Goal: Transaction & Acquisition: Obtain resource

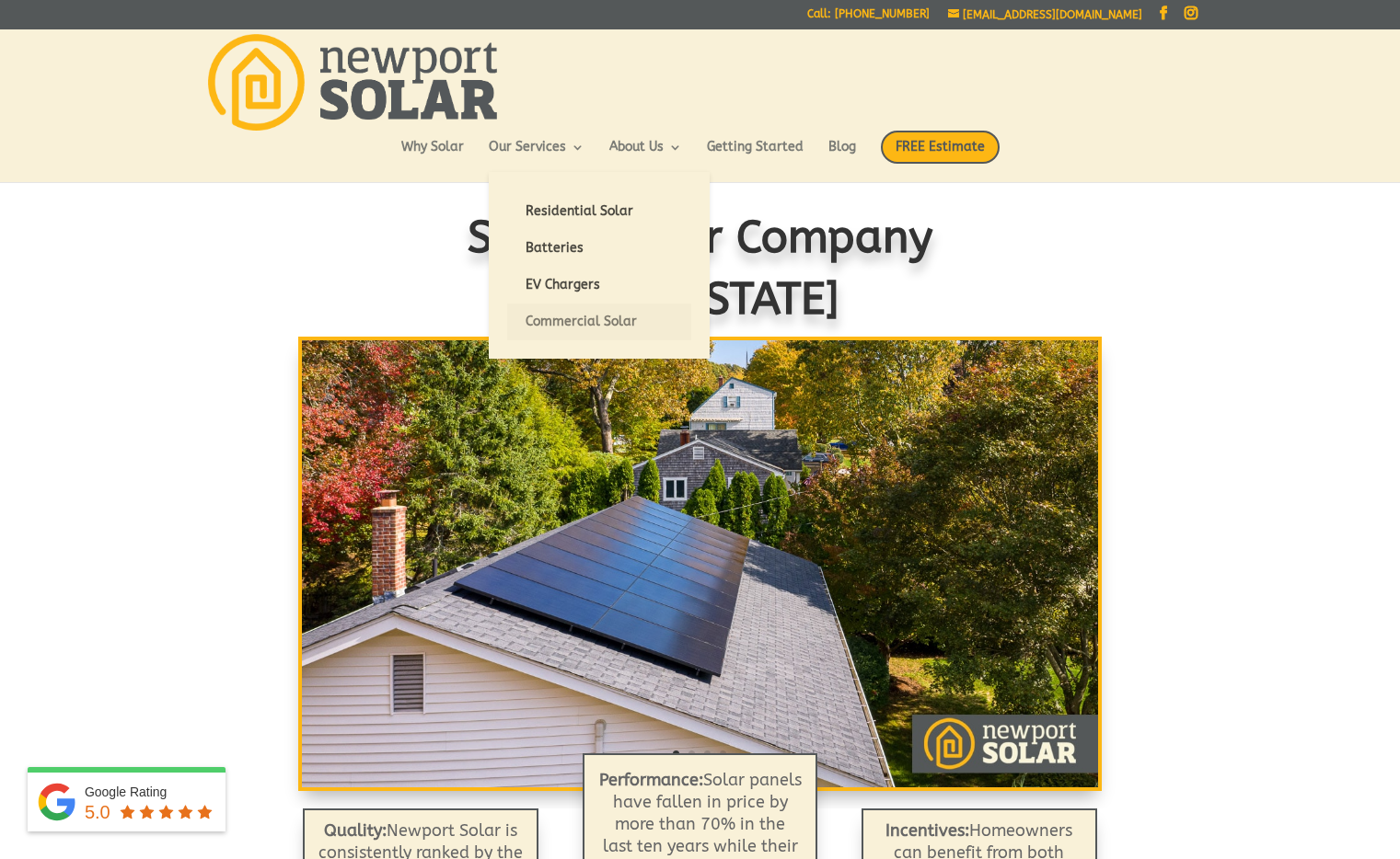
click at [572, 318] on link "Commercial Solar" at bounding box center [599, 322] width 184 height 37
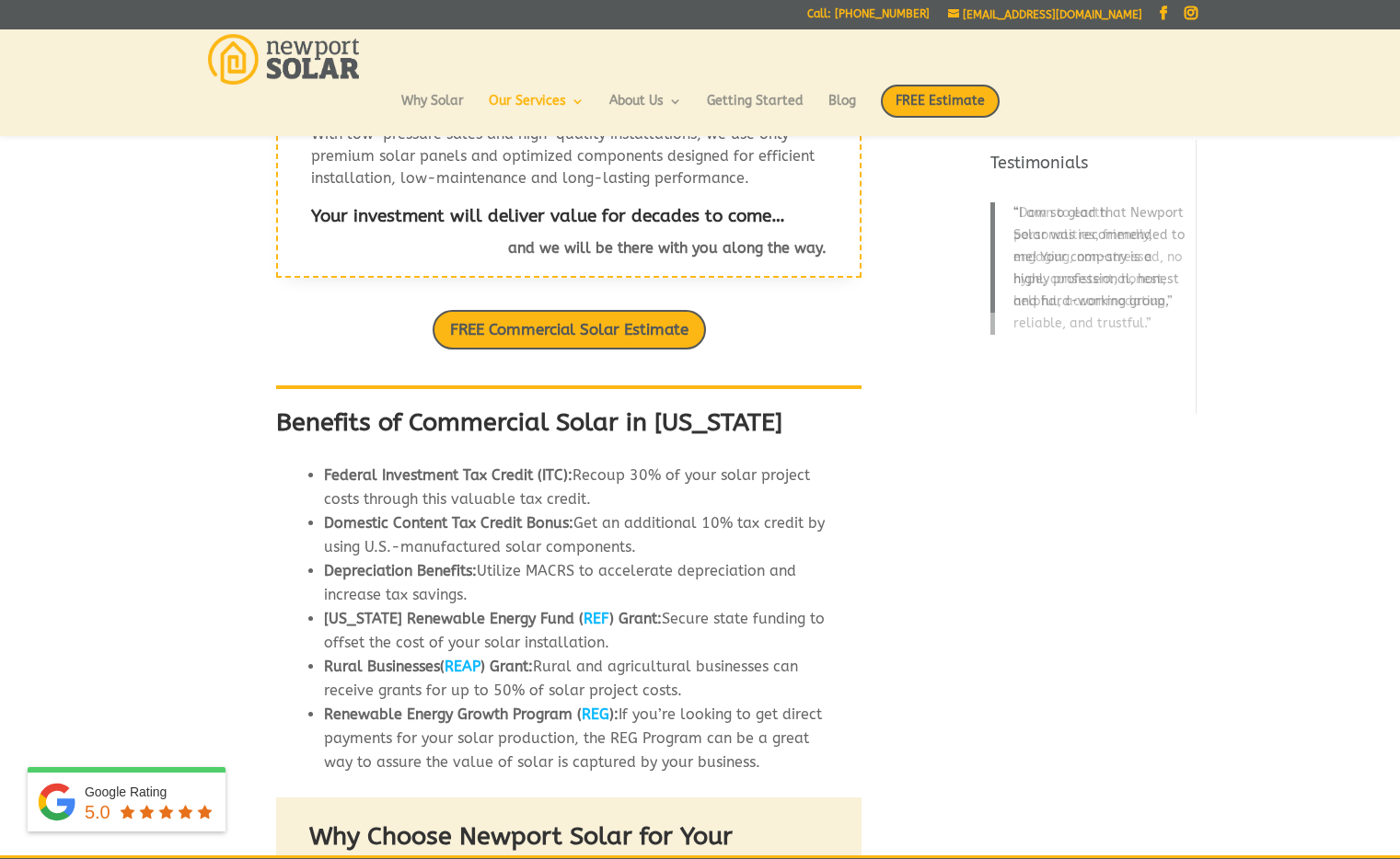
scroll to position [475, 0]
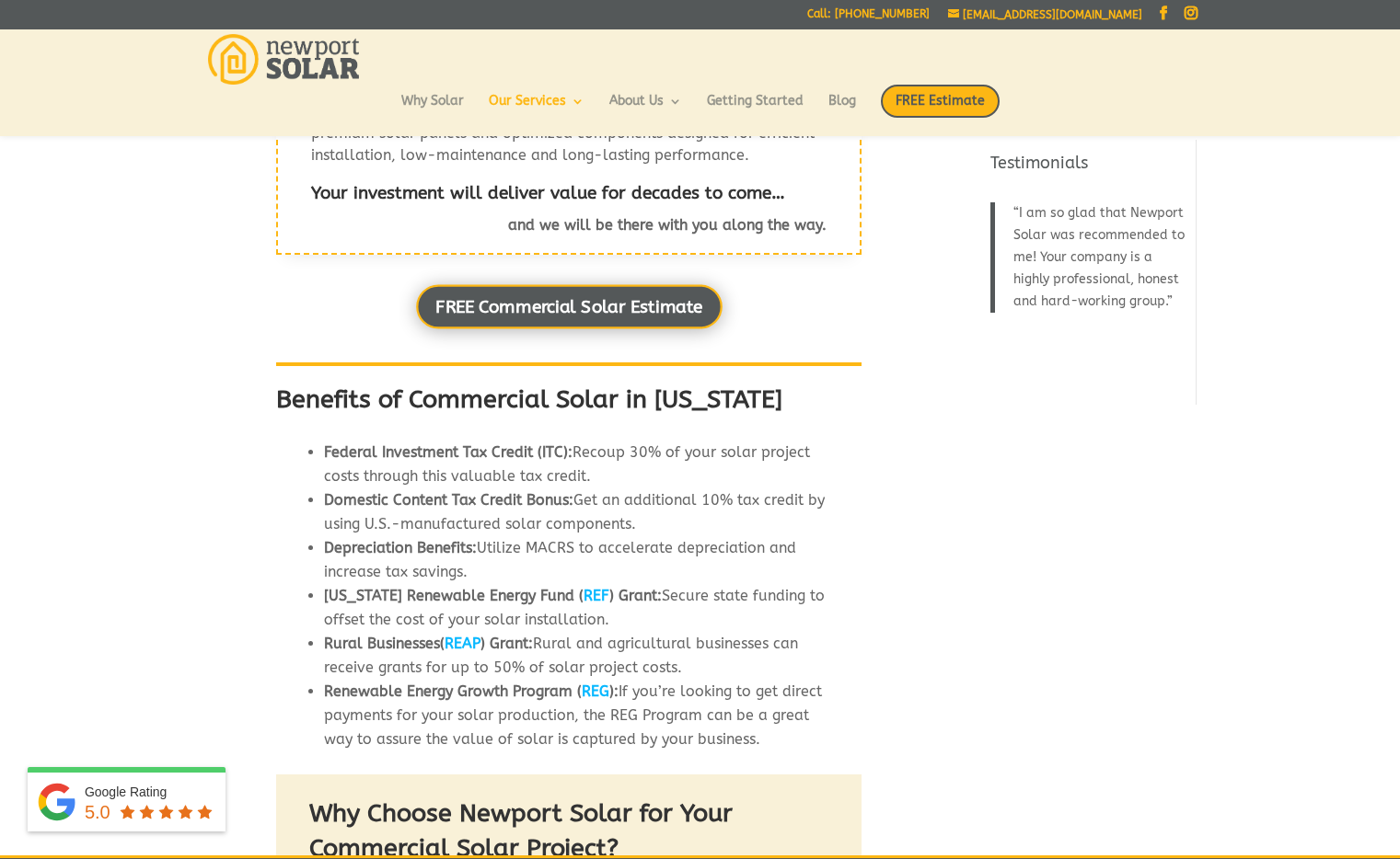
click at [567, 308] on link "FREE Commercial Solar Estimate" at bounding box center [569, 307] width 307 height 45
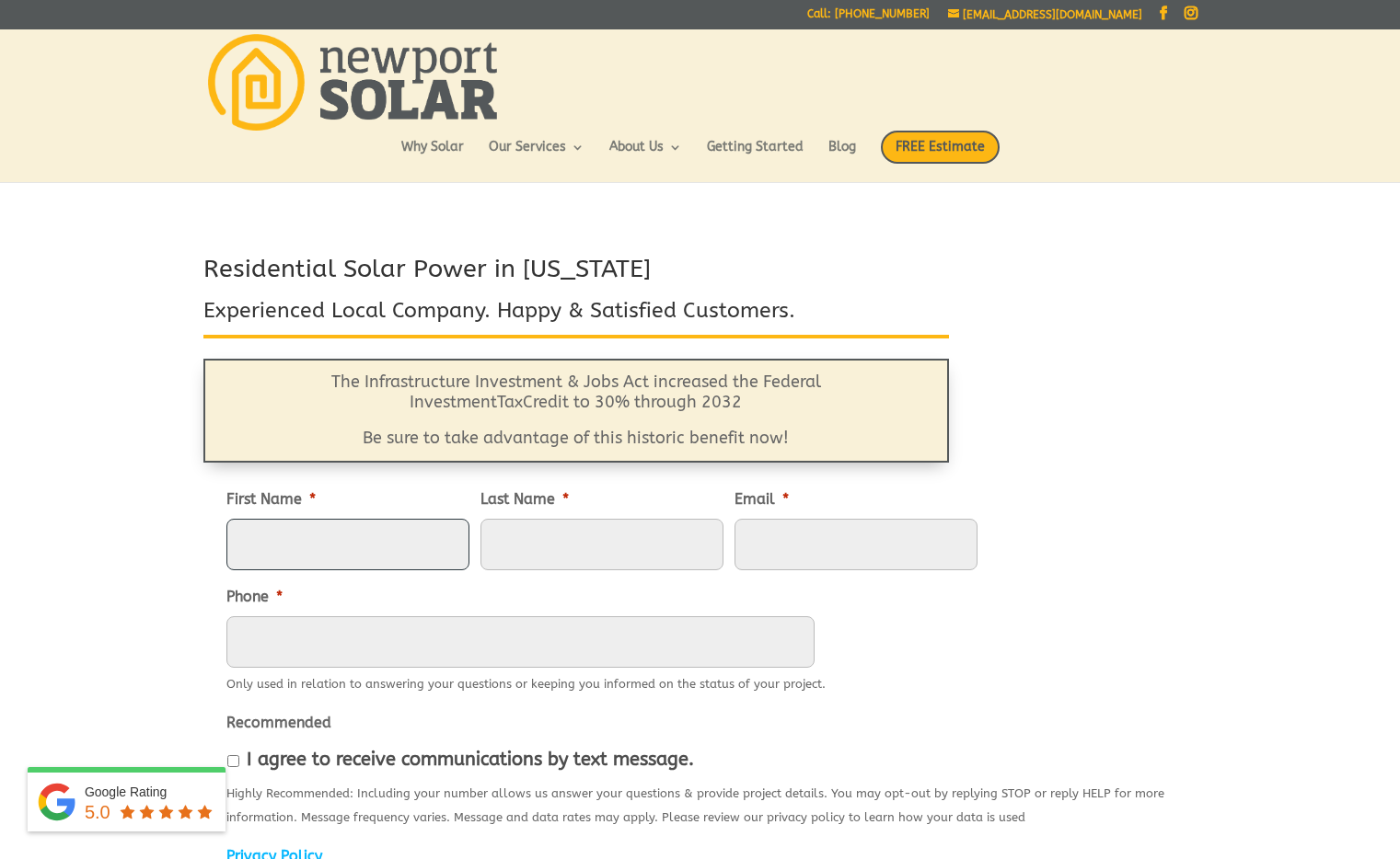
click at [373, 545] on input "First Name *" at bounding box center [348, 544] width 243 height 51
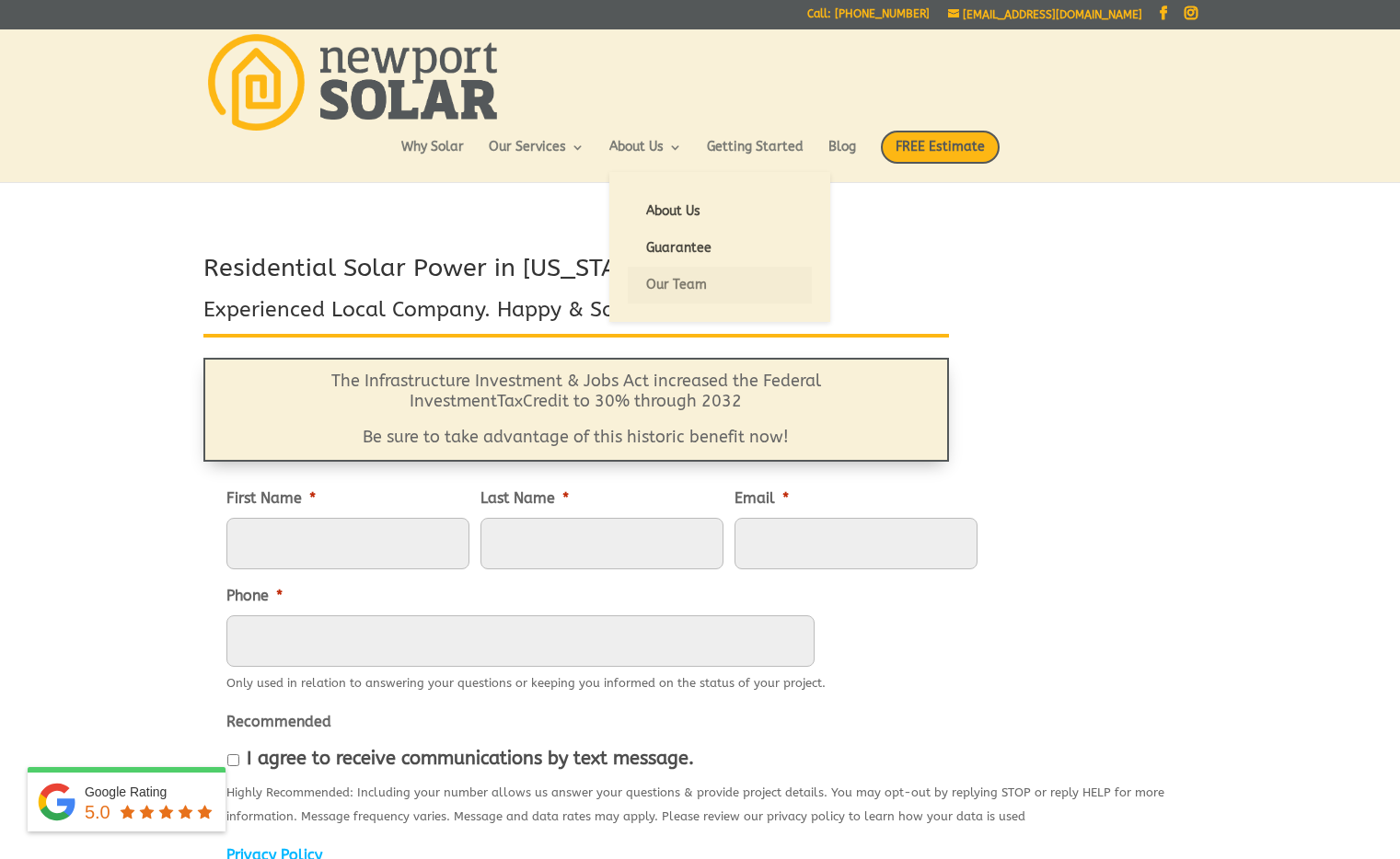
click at [655, 279] on link "Our Team" at bounding box center [720, 285] width 184 height 37
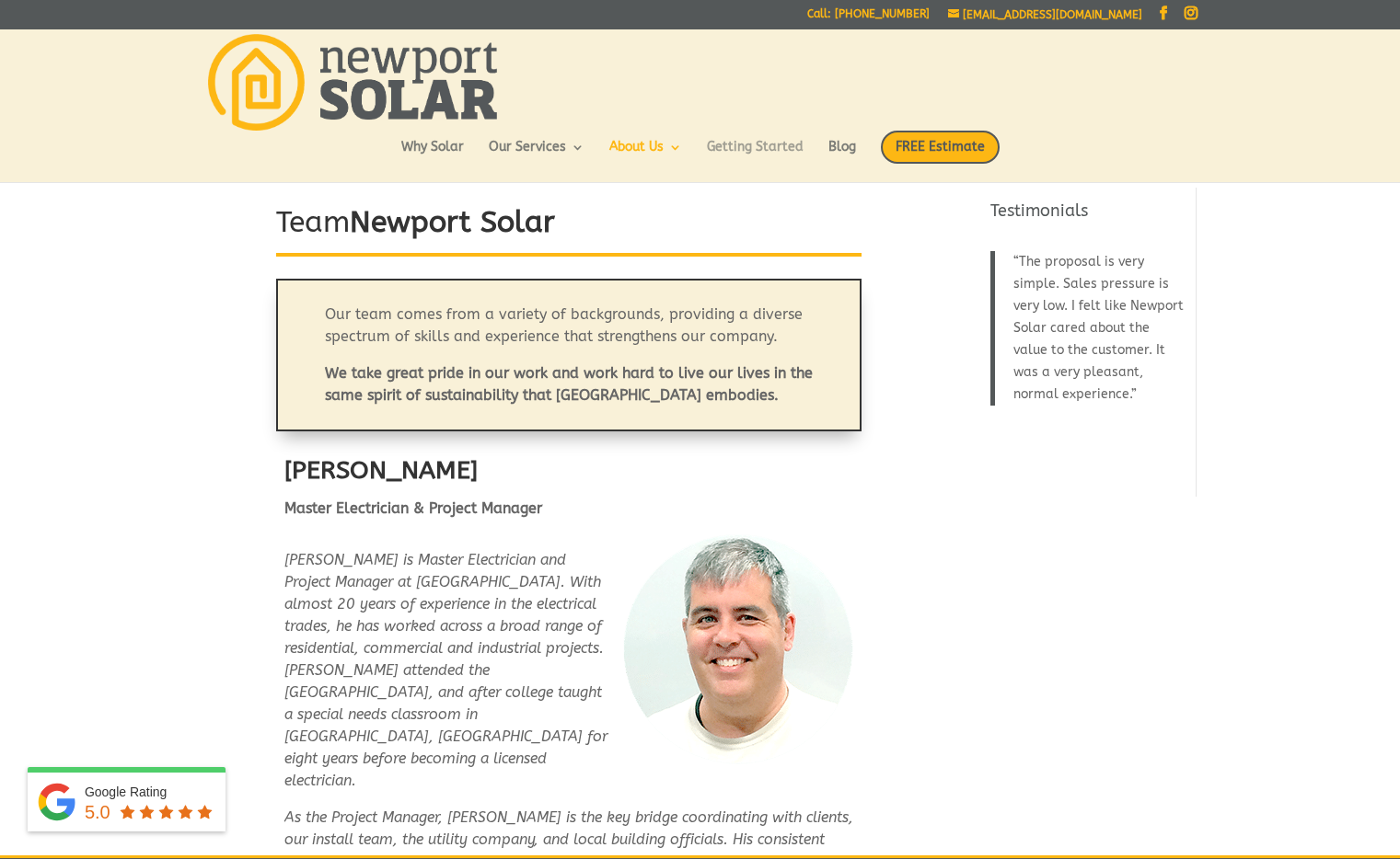
click at [763, 149] on link "Getting Started" at bounding box center [755, 156] width 97 height 32
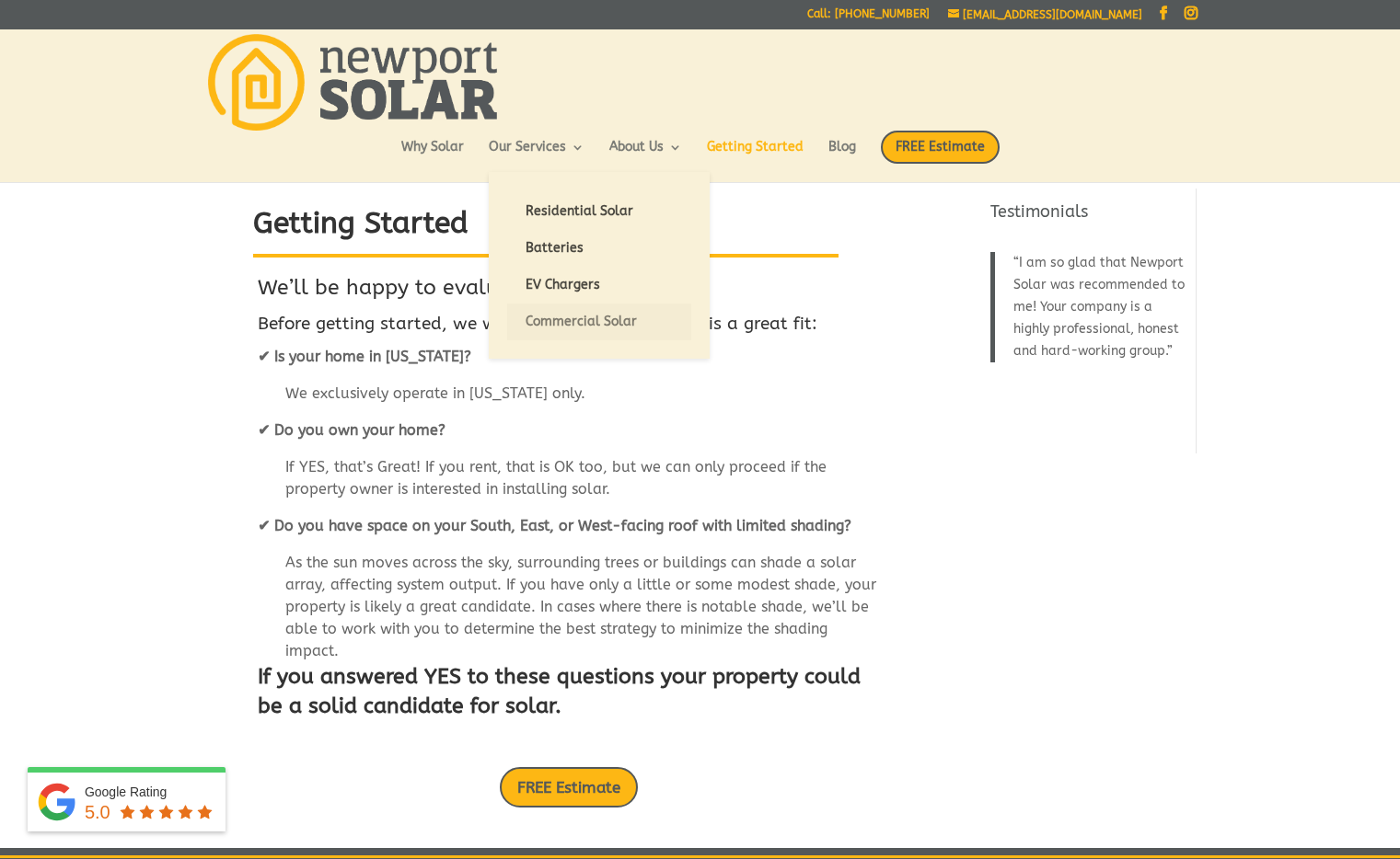
click at [554, 322] on link "Commercial Solar" at bounding box center [599, 322] width 184 height 37
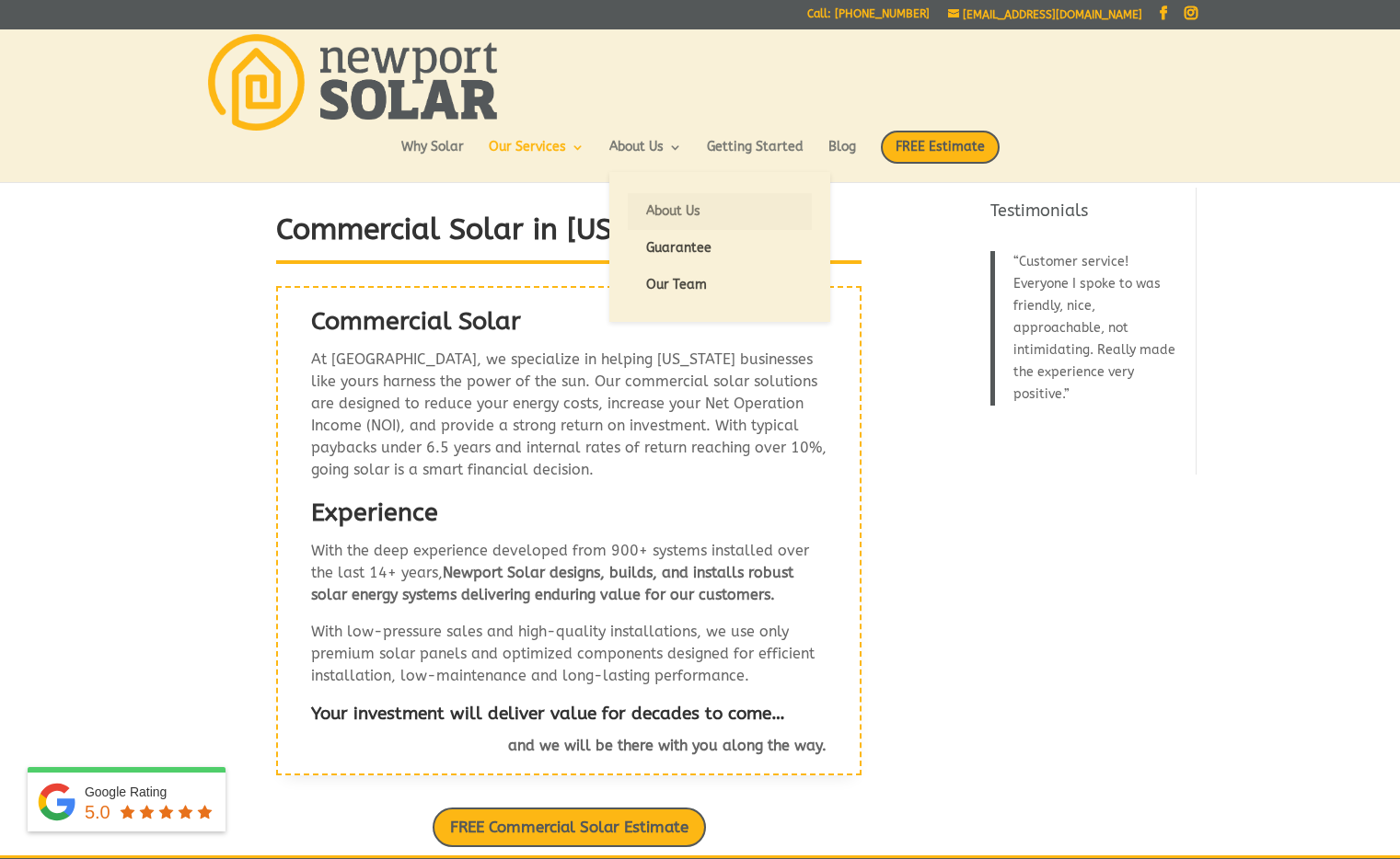
click at [665, 206] on link "About Us" at bounding box center [720, 211] width 184 height 37
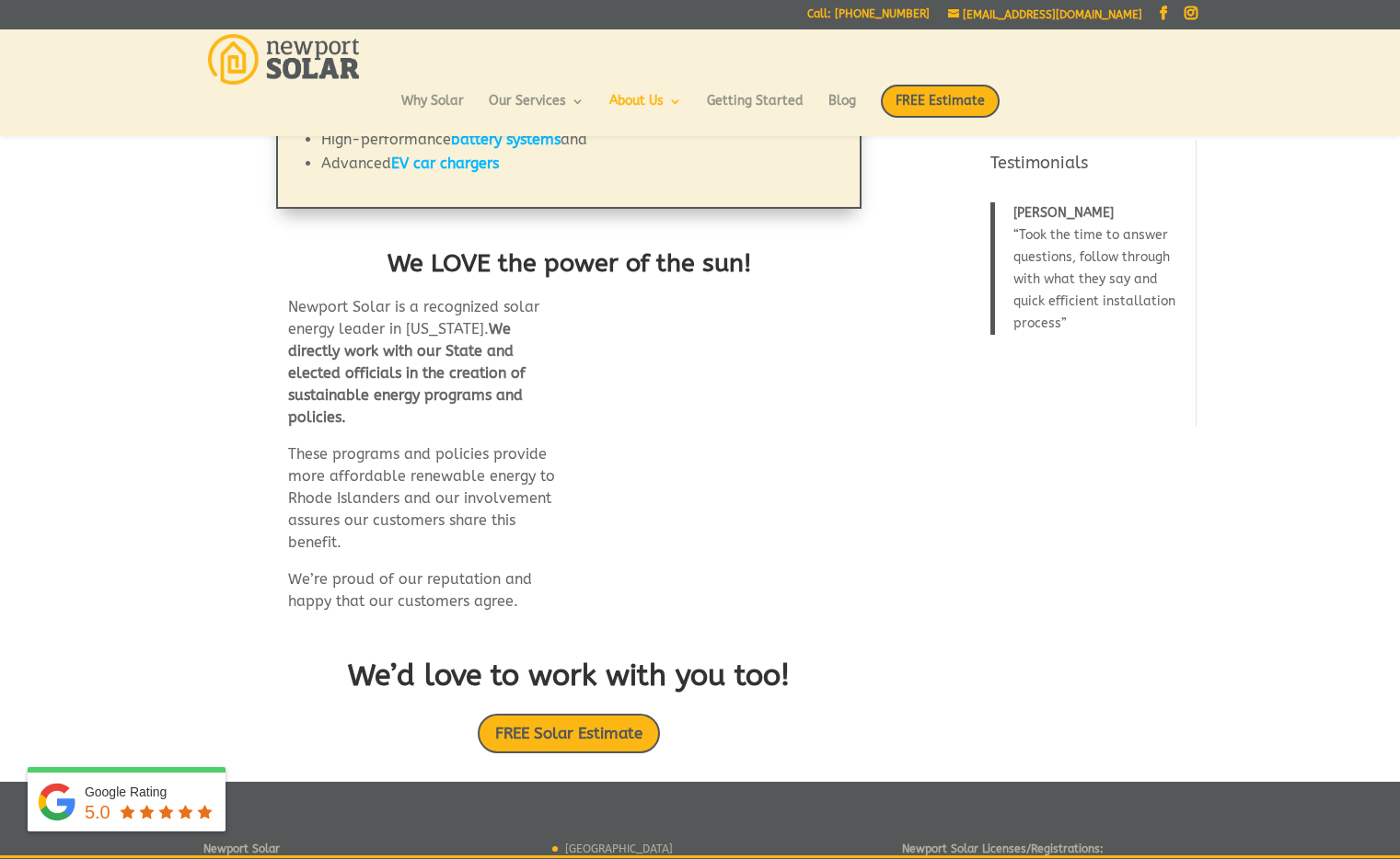
scroll to position [884, 0]
